Goal: Navigation & Orientation: Understand site structure

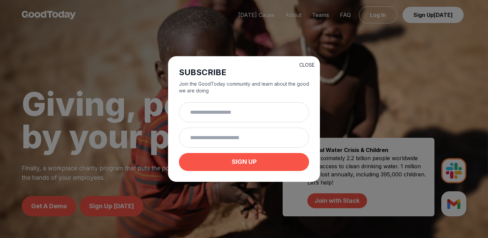
click at [302, 62] on button "CLOSE" at bounding box center [306, 65] width 15 height 7
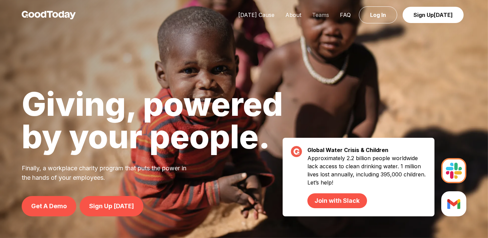
click at [323, 15] on link "Teams" at bounding box center [321, 15] width 28 height 7
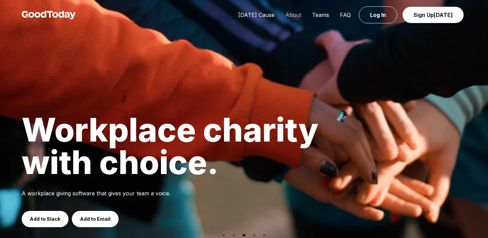
click at [300, 12] on link "About" at bounding box center [293, 15] width 27 height 7
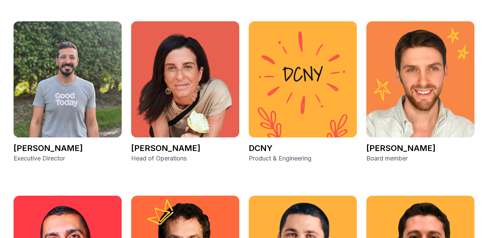
scroll to position [921, 0]
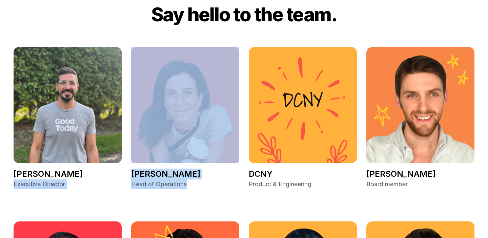
drag, startPoint x: 195, startPoint y: 181, endPoint x: 13, endPoint y: 183, distance: 182.3
